Goal: Task Accomplishment & Management: Complete application form

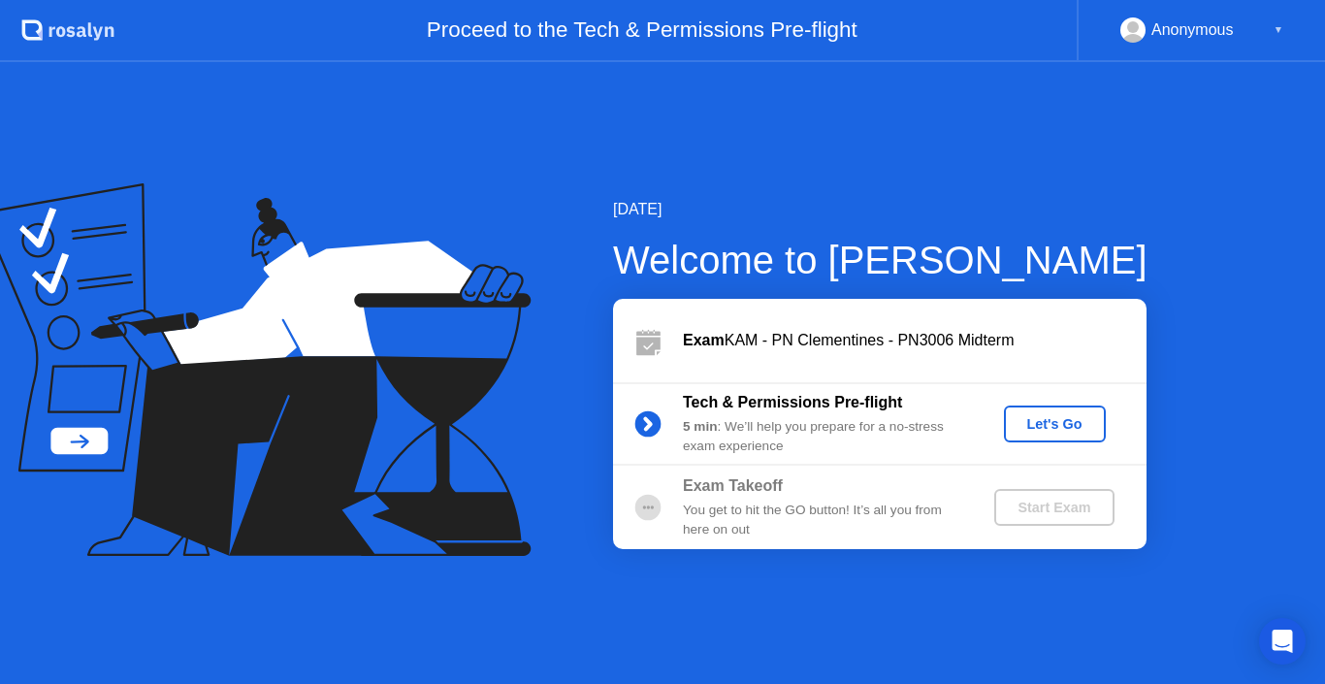
click at [1053, 420] on div "Let's Go" at bounding box center [1054, 424] width 86 height 16
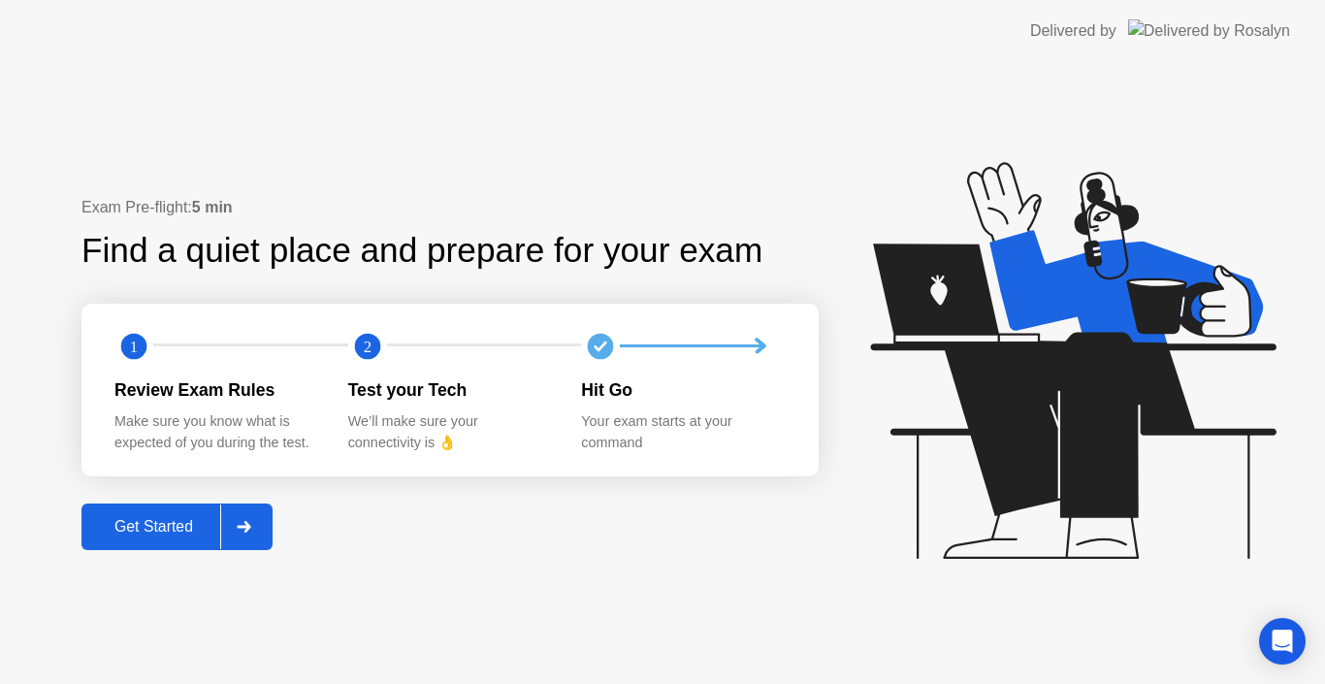
click at [251, 521] on icon at bounding box center [244, 527] width 15 height 12
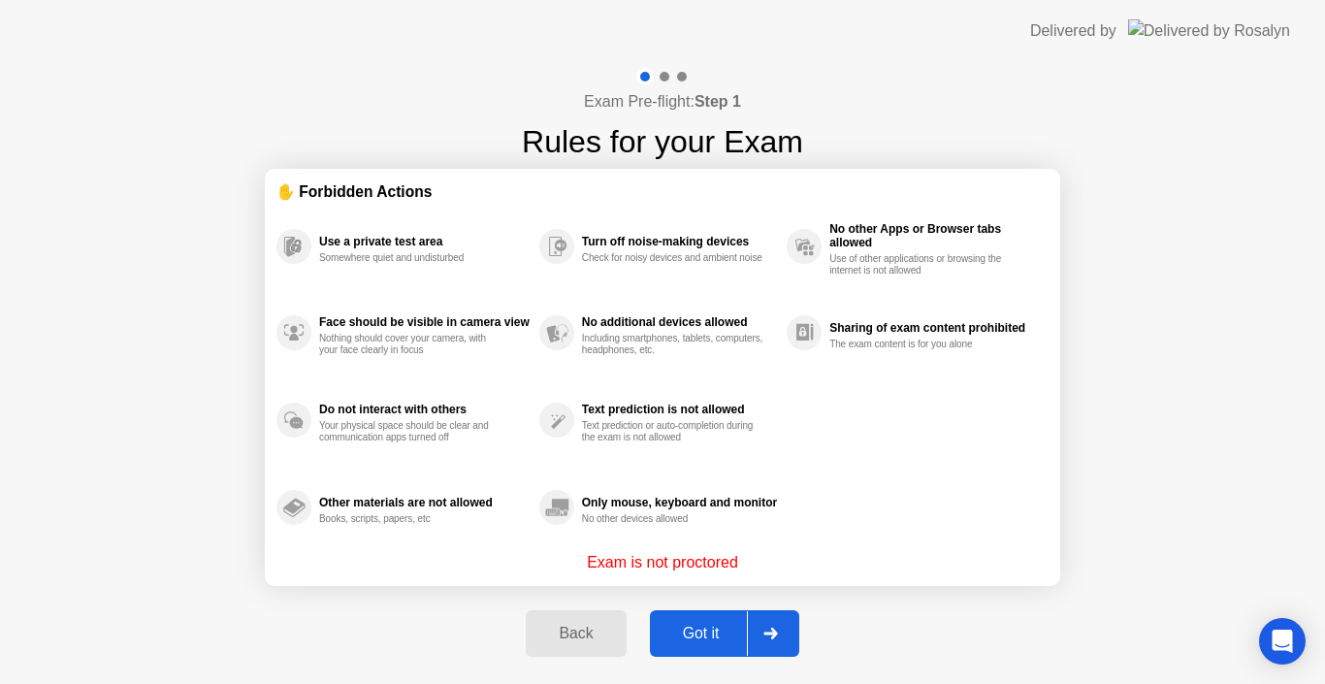
click at [707, 635] on div "Got it" at bounding box center [701, 632] width 91 height 17
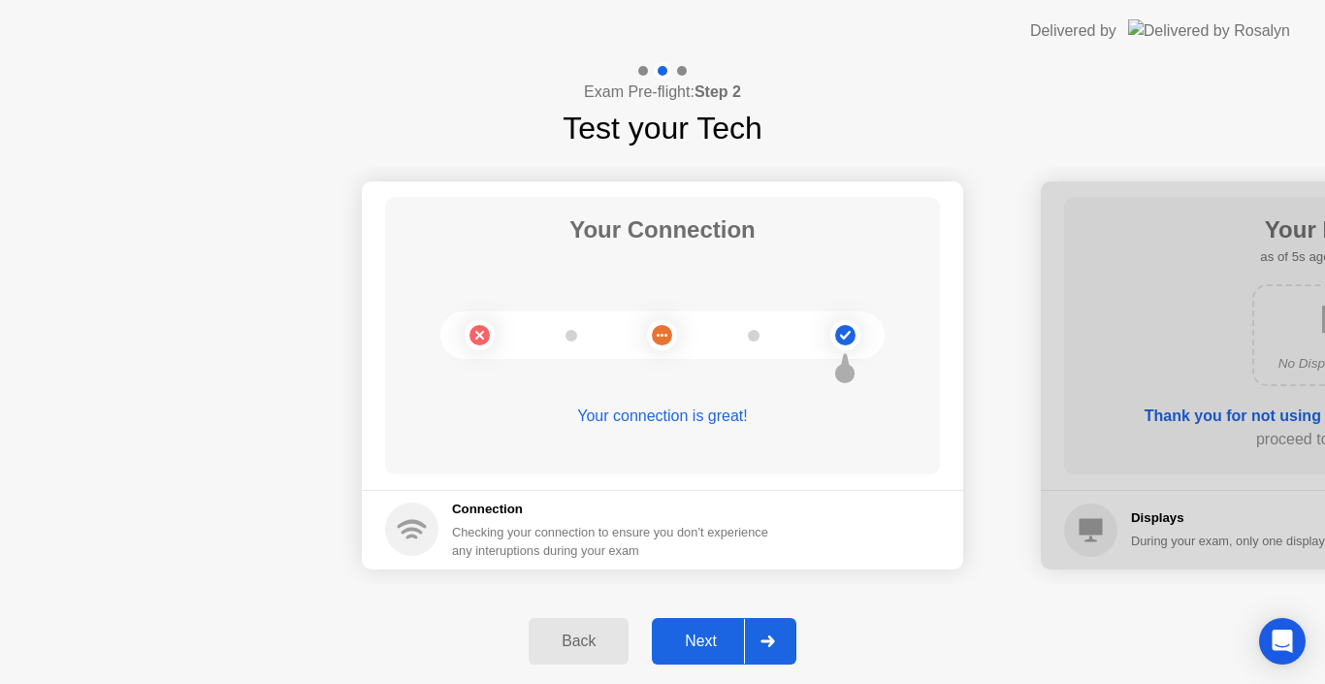
click at [788, 648] on div at bounding box center [767, 641] width 47 height 45
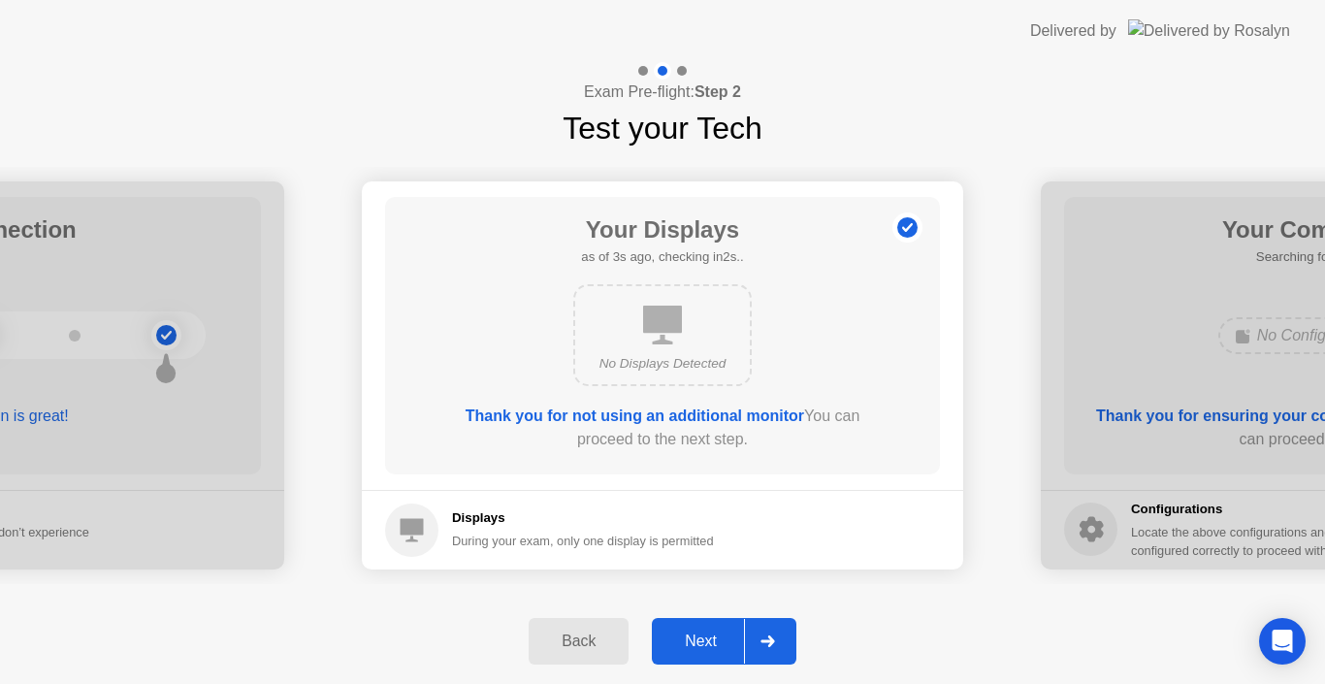
click at [788, 648] on div at bounding box center [767, 641] width 47 height 45
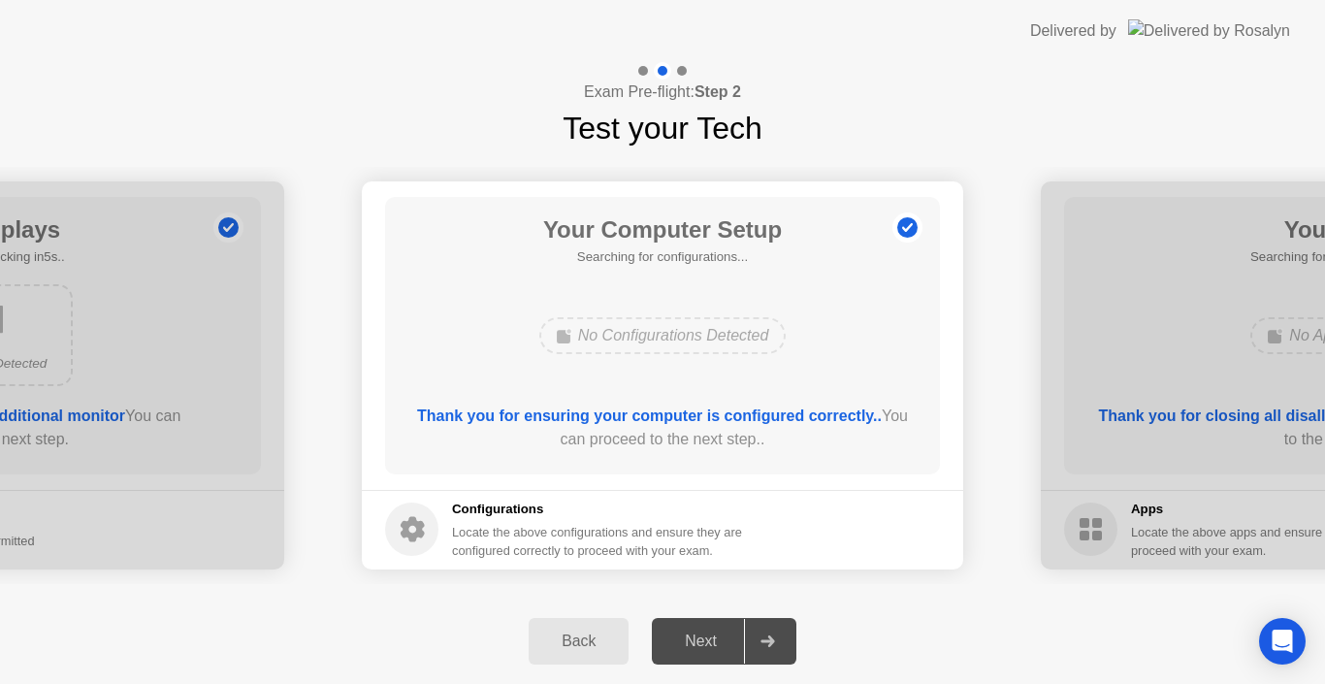
click at [551, 639] on div "Back" at bounding box center [578, 640] width 88 height 17
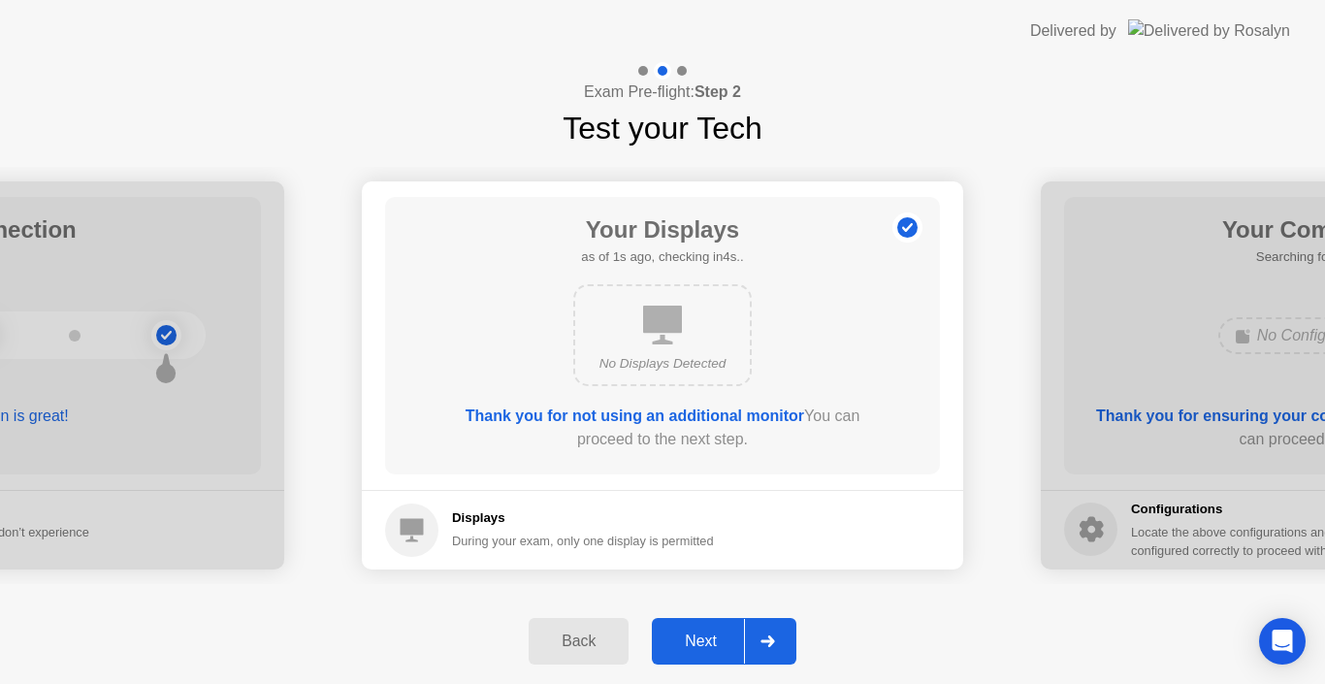
click at [726, 641] on div "Next" at bounding box center [700, 640] width 86 height 17
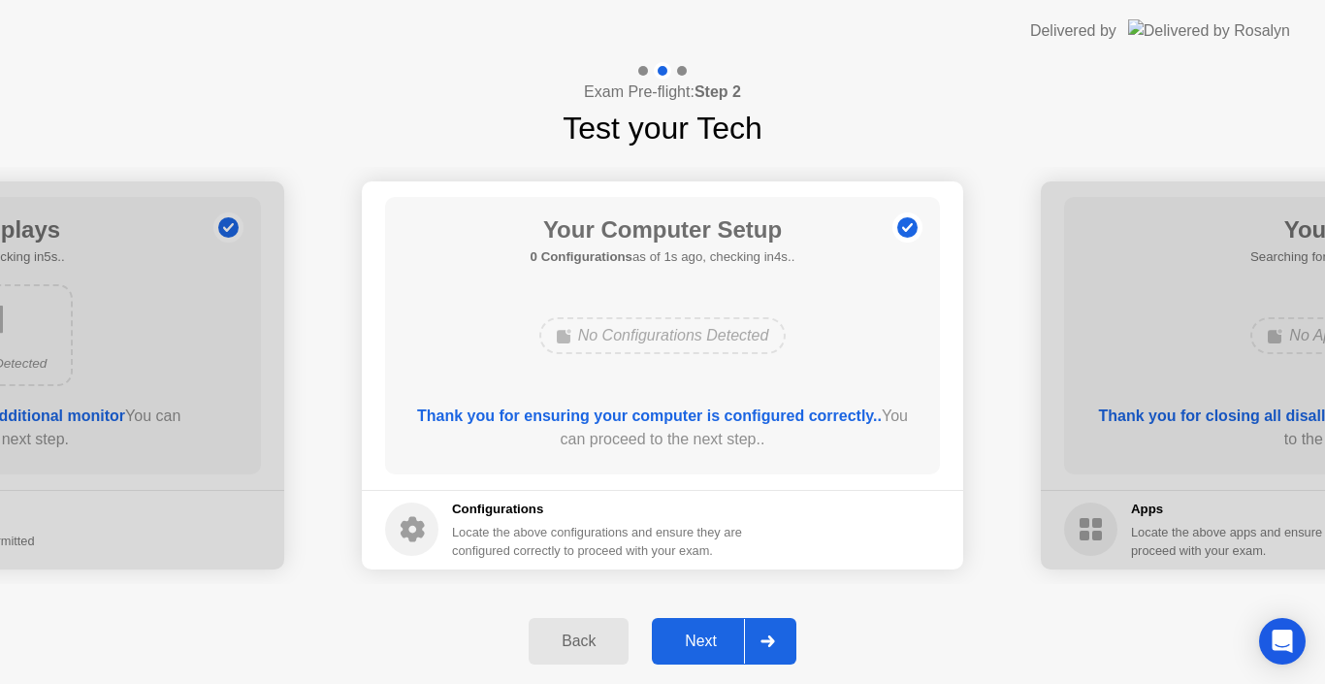
click at [726, 641] on div "Next" at bounding box center [700, 640] width 86 height 17
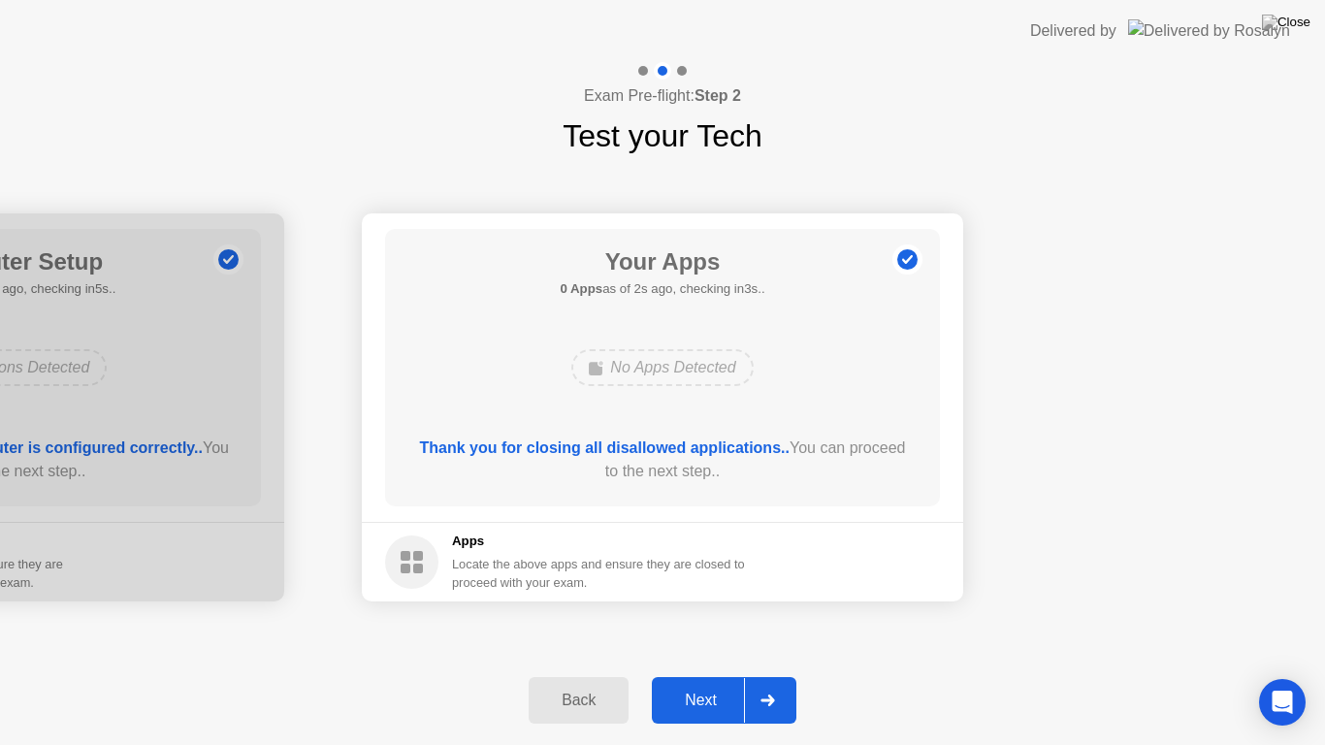
click at [725, 683] on button "Next" at bounding box center [724, 700] width 144 height 47
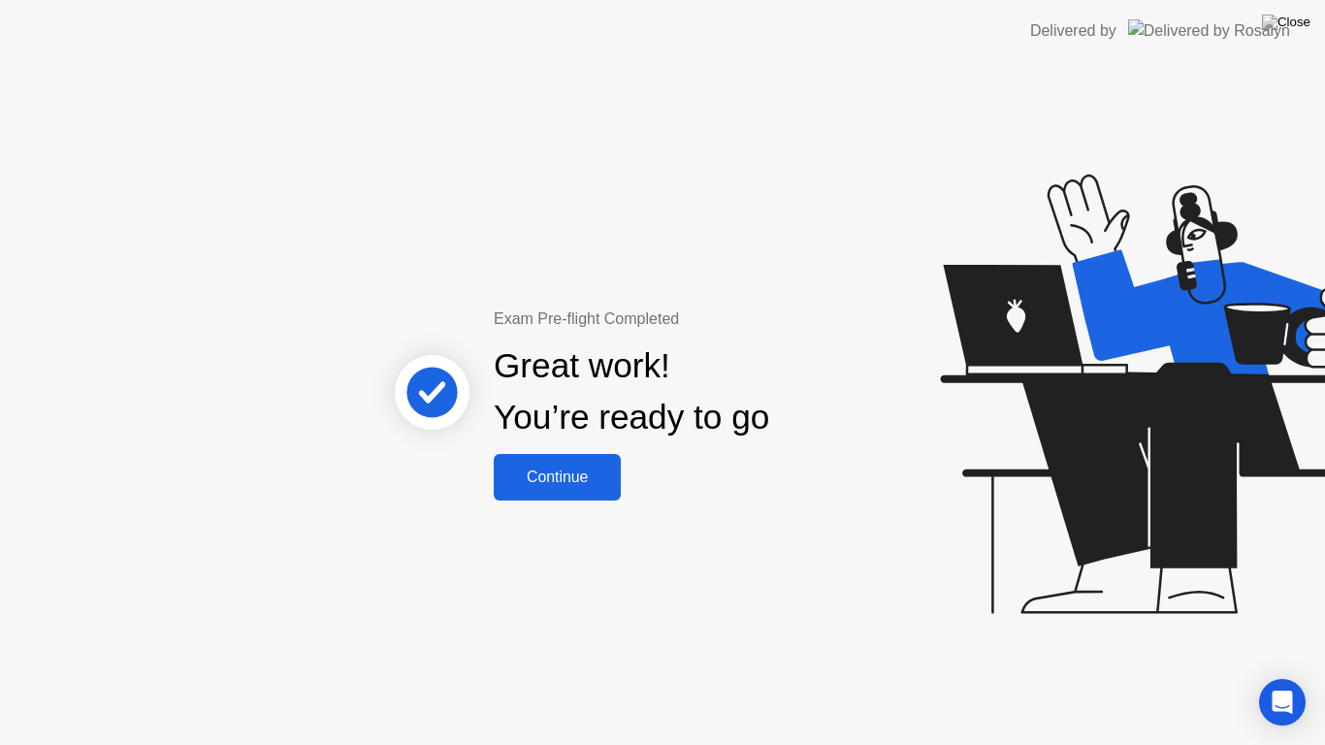
click at [574, 474] on div "Continue" at bounding box center [556, 476] width 115 height 17
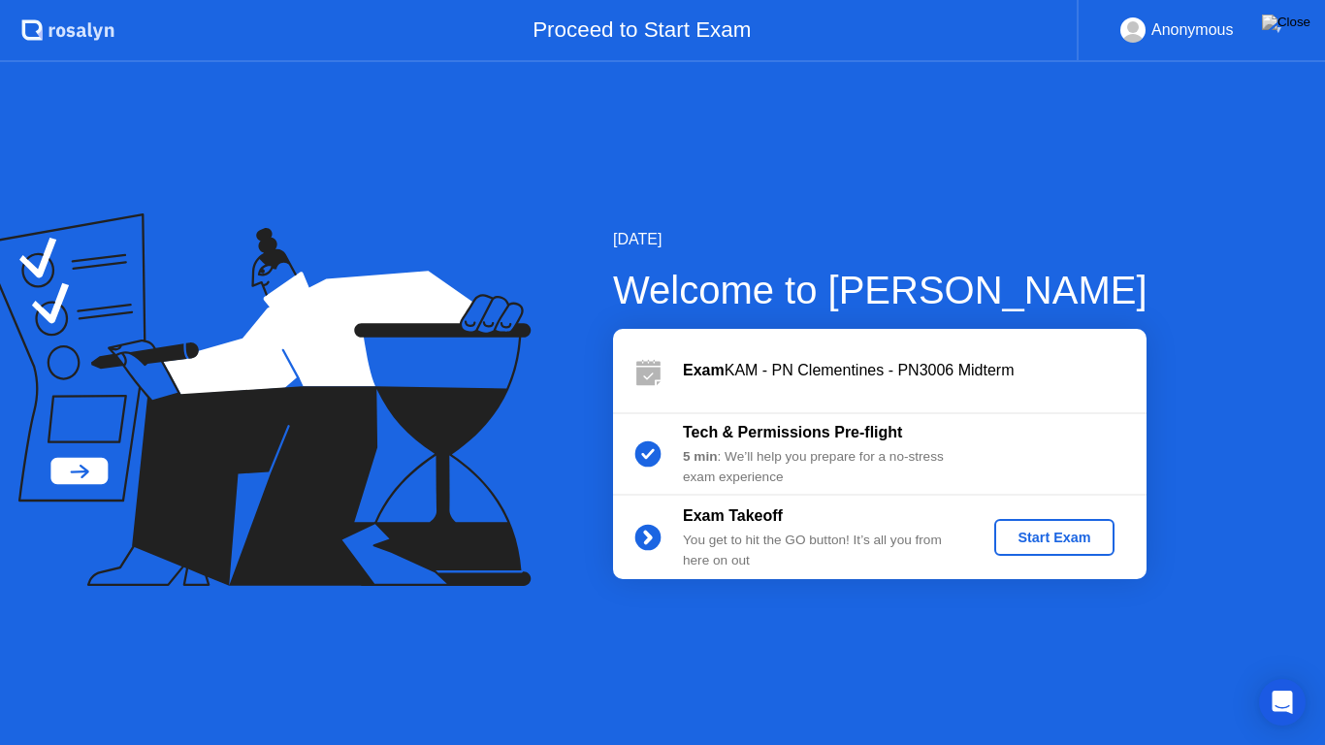
click at [1064, 521] on button "Start Exam" at bounding box center [1053, 537] width 119 height 37
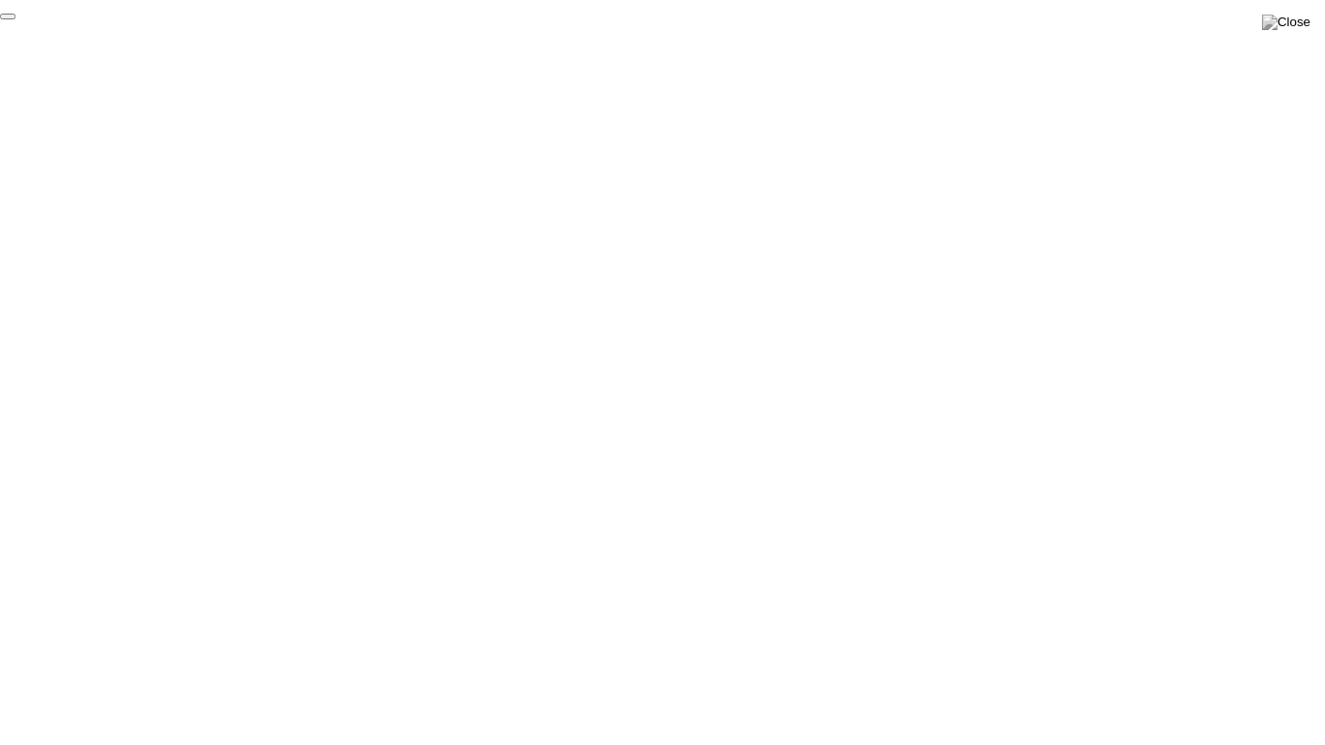
click div "End Proctoring Session"
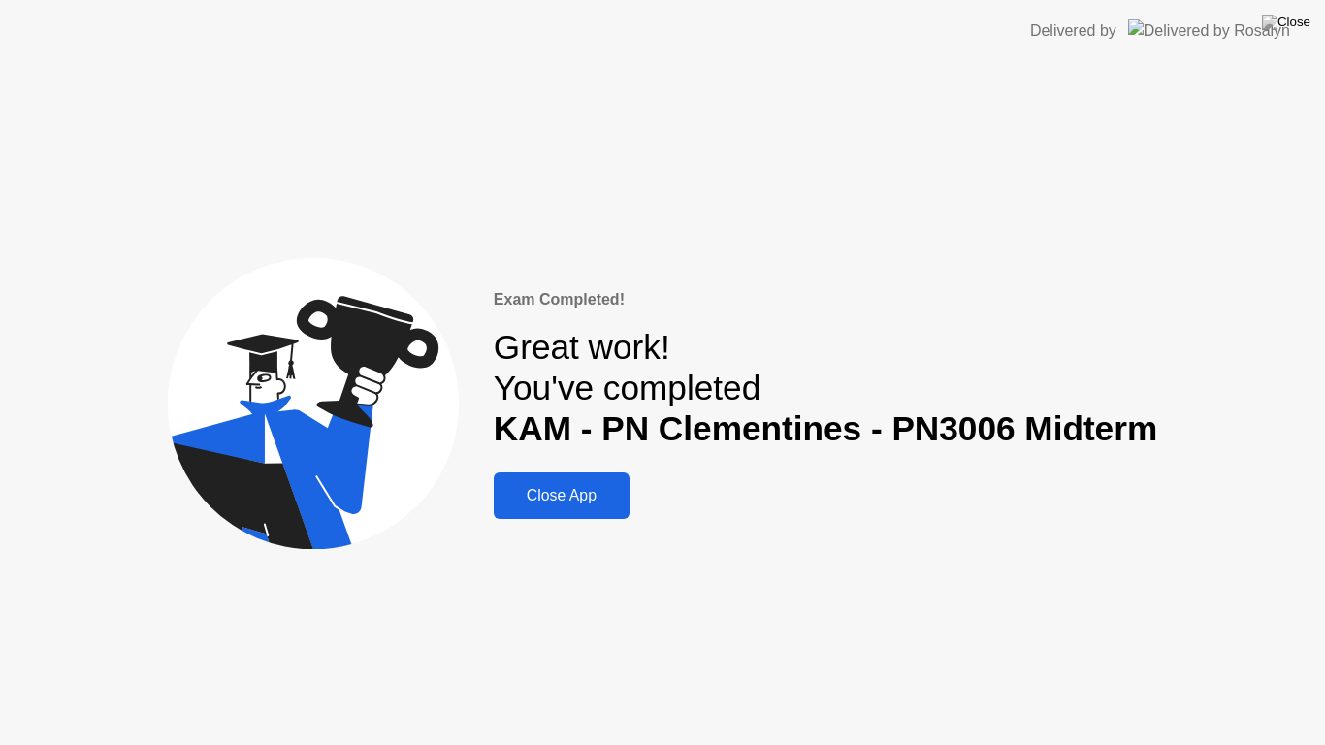
click at [587, 504] on div "Close App" at bounding box center [561, 495] width 124 height 17
